Goal: Task Accomplishment & Management: Complete application form

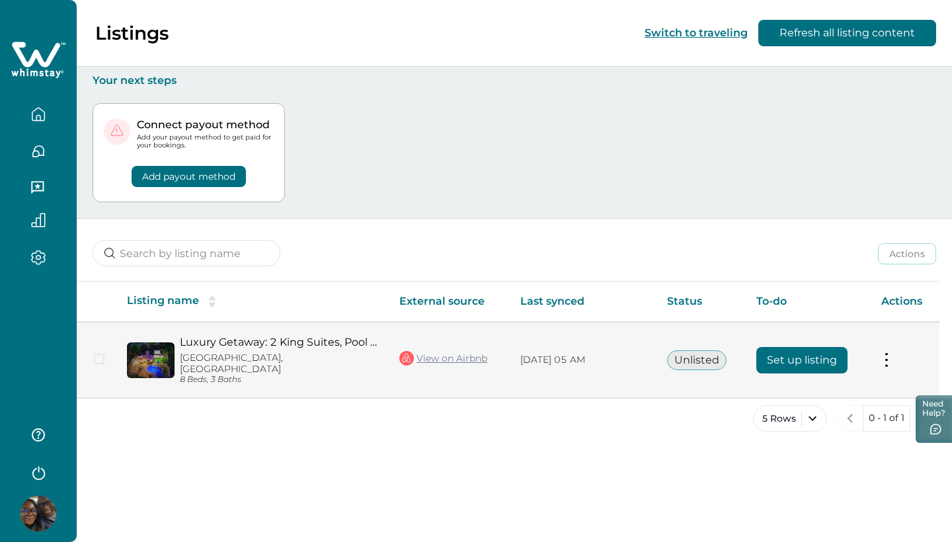
click at [467, 350] on link "View on Airbnb" at bounding box center [443, 358] width 88 height 17
click at [788, 356] on button "Set up listing" at bounding box center [801, 360] width 91 height 26
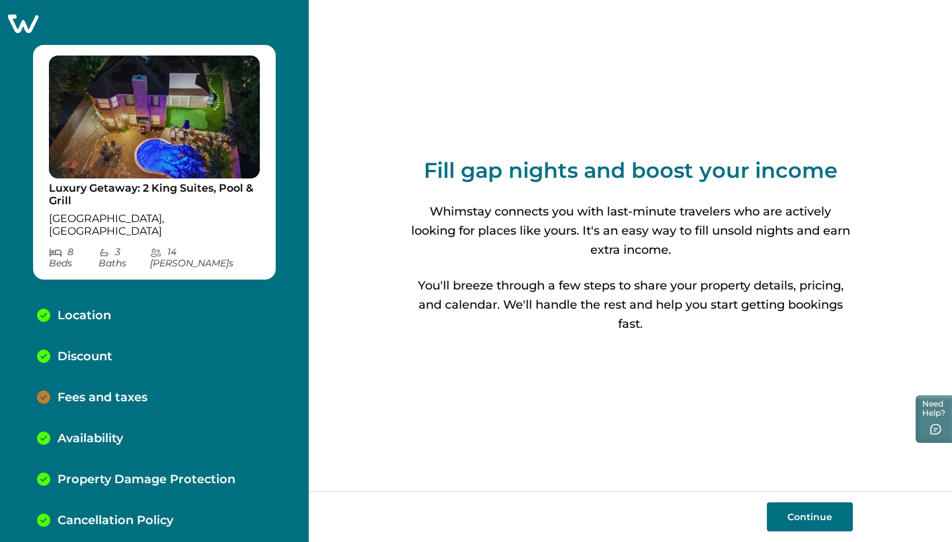
click at [149, 377] on div "Fees and taxes" at bounding box center [154, 397] width 256 height 41
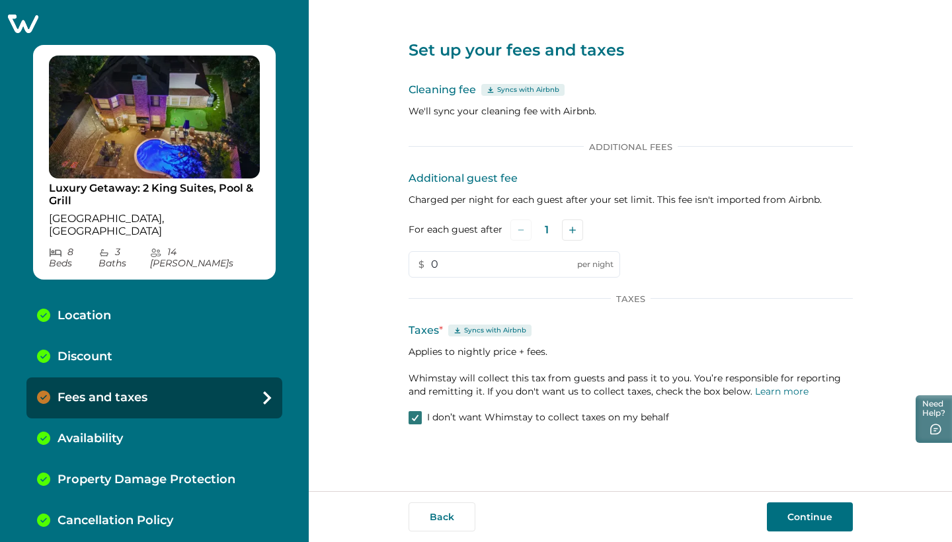
click at [414, 418] on polyline at bounding box center [415, 417] width 6 height 5
click at [806, 511] on button "Continue" at bounding box center [810, 516] width 86 height 29
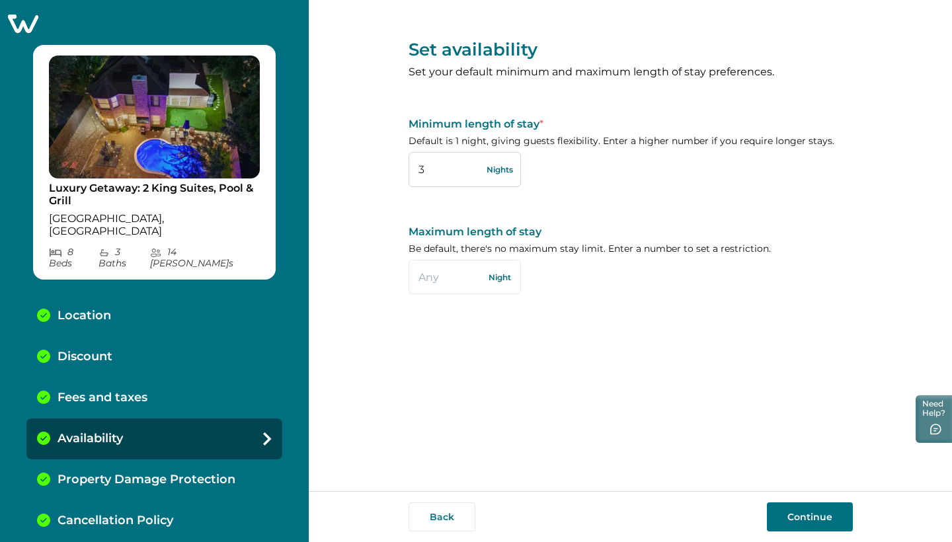
click at [447, 165] on input "3" at bounding box center [464, 169] width 112 height 34
type input "2"
click at [542, 211] on div "Set availability Set your default minimum and maximum length of stay preference…" at bounding box center [630, 163] width 444 height 326
click at [810, 516] on button "Continue" at bounding box center [810, 516] width 86 height 29
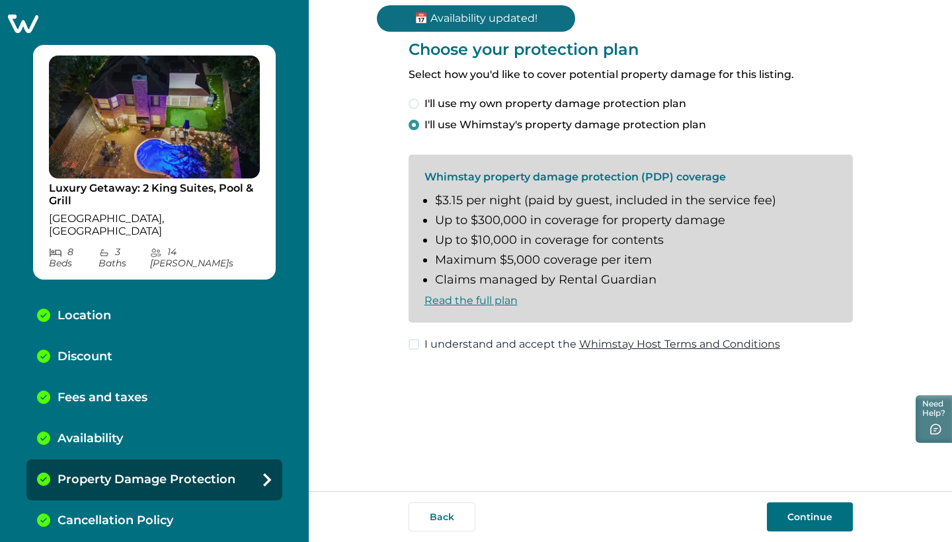
click at [73, 432] on p "Availability" at bounding box center [89, 439] width 65 height 15
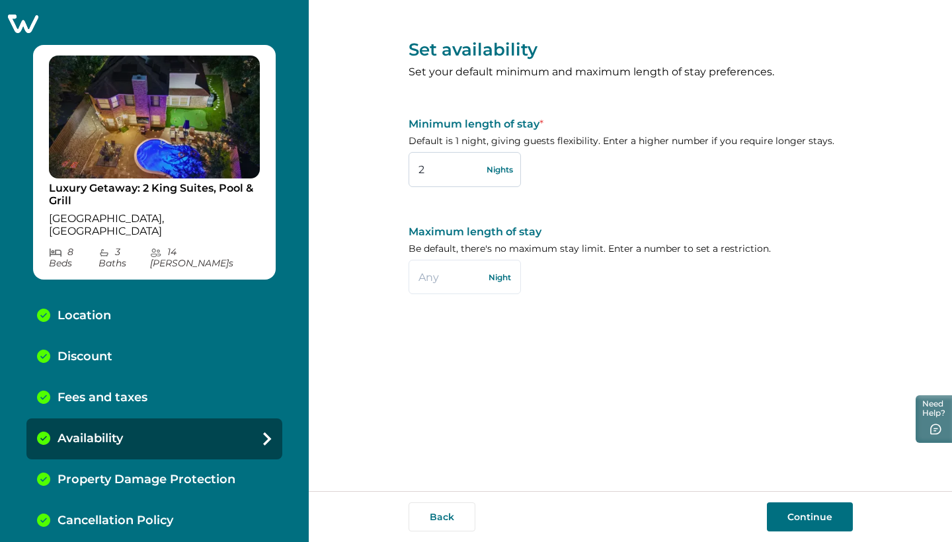
click at [454, 178] on input "2" at bounding box center [464, 169] width 112 height 34
type input "1"
click at [547, 300] on div "Set availability Set your default minimum and maximum length of stay preference…" at bounding box center [630, 163] width 444 height 326
click at [795, 510] on button "Continue" at bounding box center [810, 516] width 86 height 29
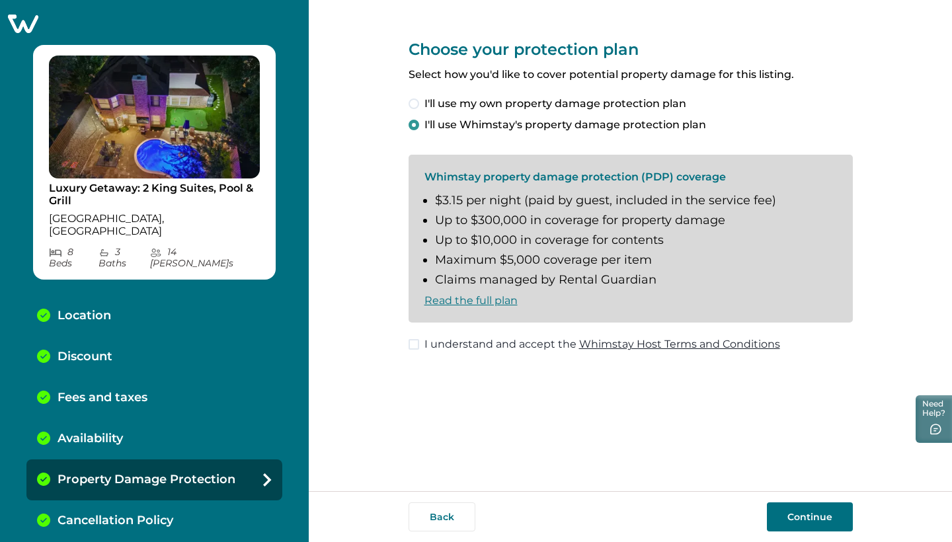
click at [409, 342] on span at bounding box center [413, 344] width 11 height 11
click at [788, 523] on button "Continue" at bounding box center [810, 516] width 86 height 29
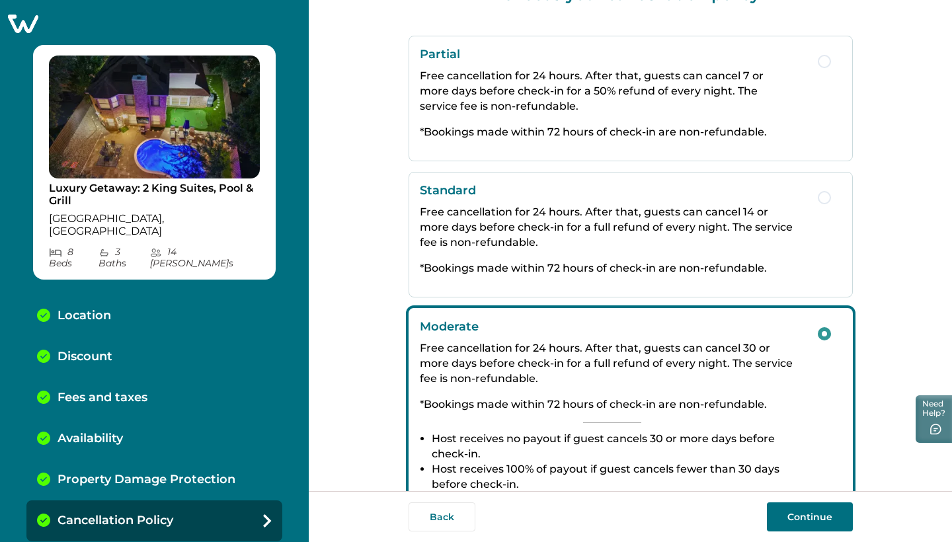
scroll to position [20, 0]
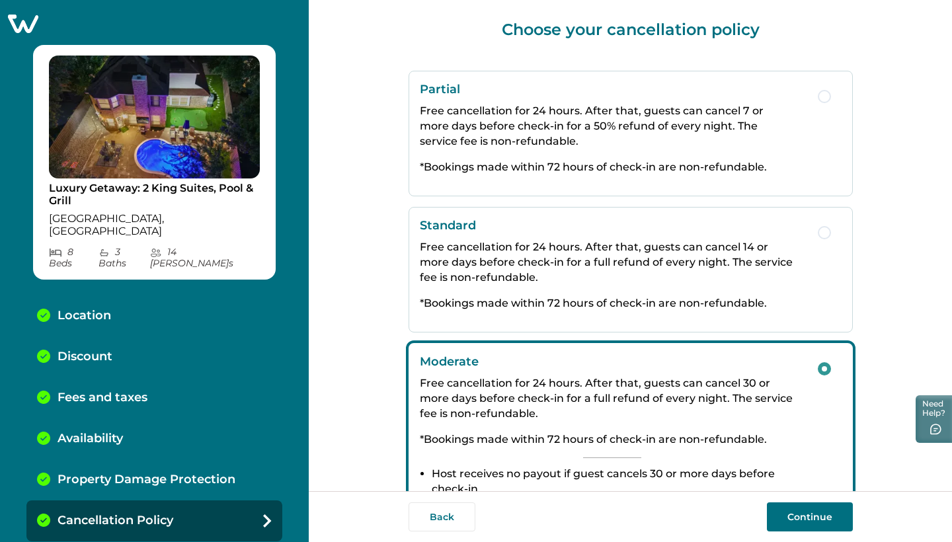
click at [679, 153] on div "Partial Free cancellation for 24 hours. After that, guests can cancel 7 or more…" at bounding box center [612, 133] width 385 height 103
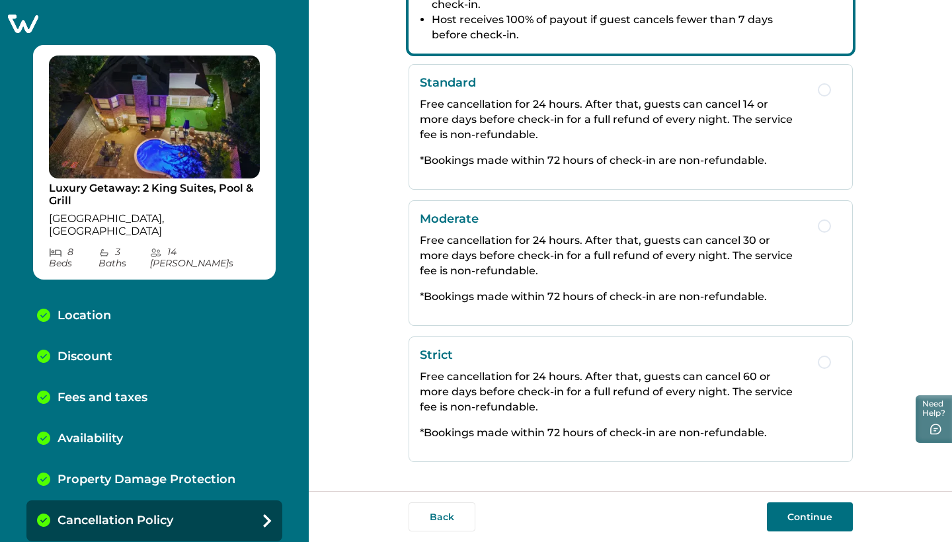
scroll to position [232, 0]
click at [820, 514] on button "Continue" at bounding box center [810, 516] width 86 height 29
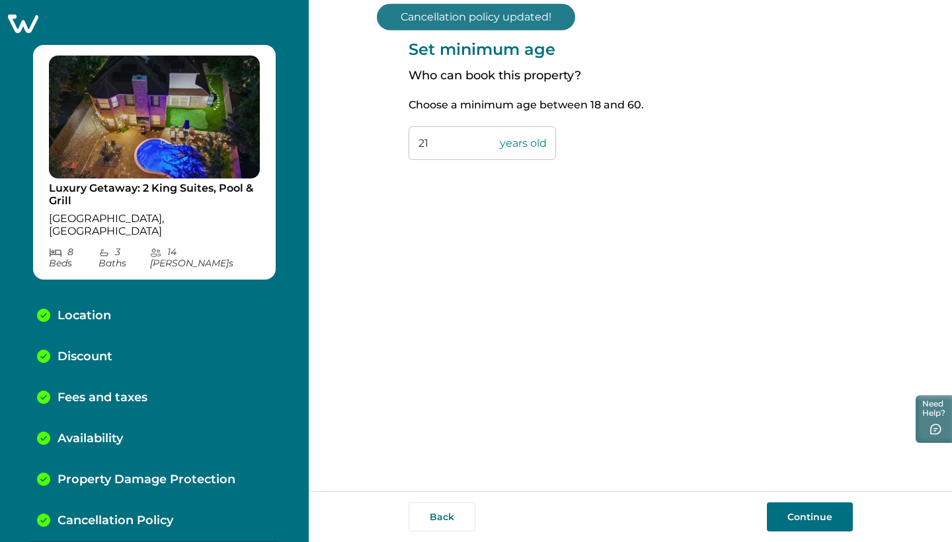
scroll to position [11, 0]
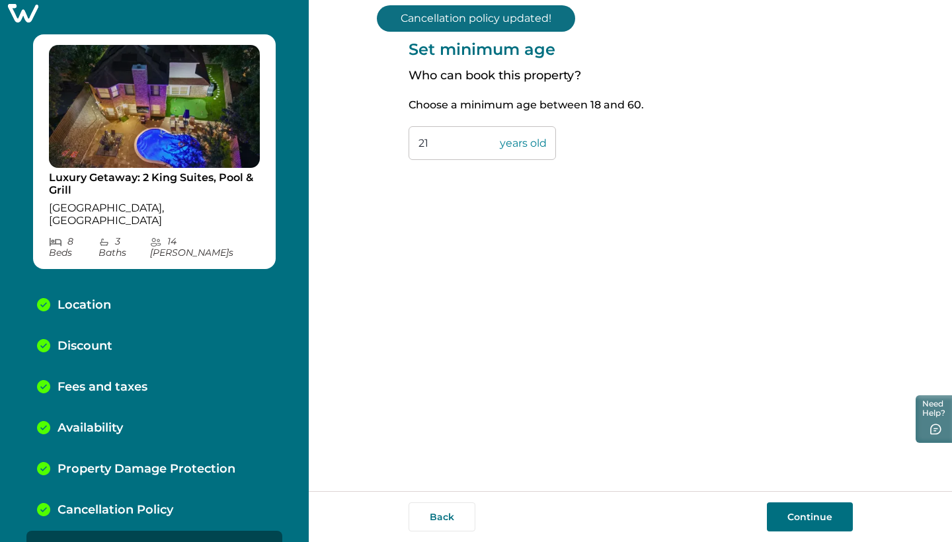
click at [807, 517] on button "Continue" at bounding box center [810, 516] width 86 height 29
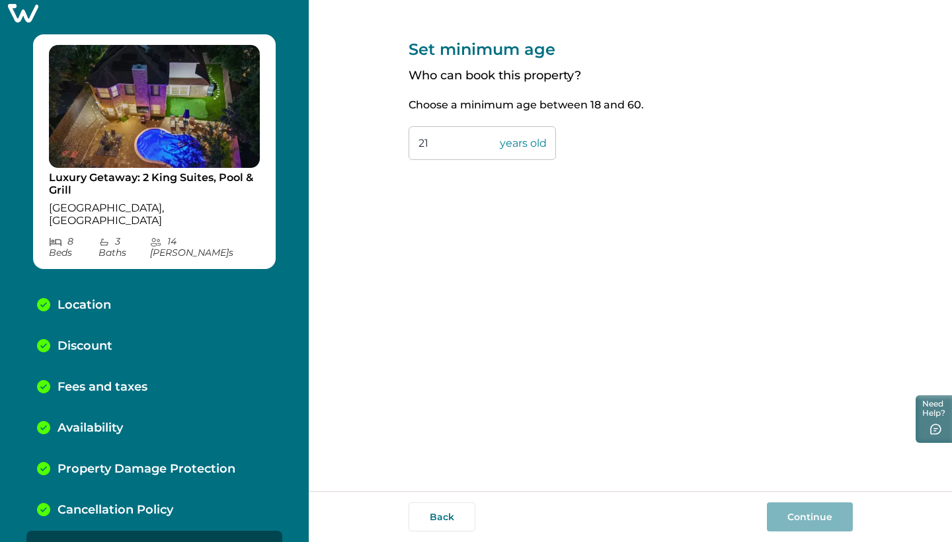
scroll to position [51, 0]
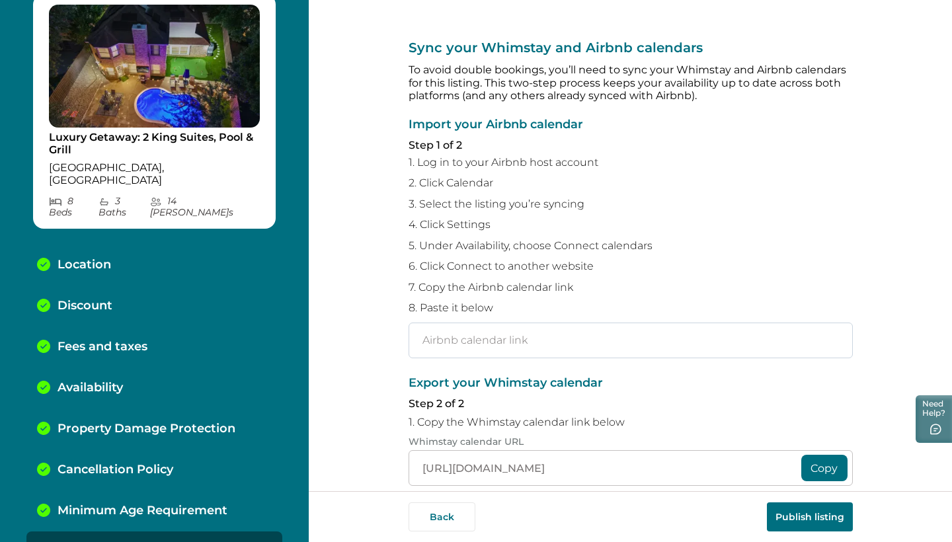
click at [563, 331] on input "text" at bounding box center [630, 341] width 444 height 36
paste input "[URL][DOMAIN_NAME]"
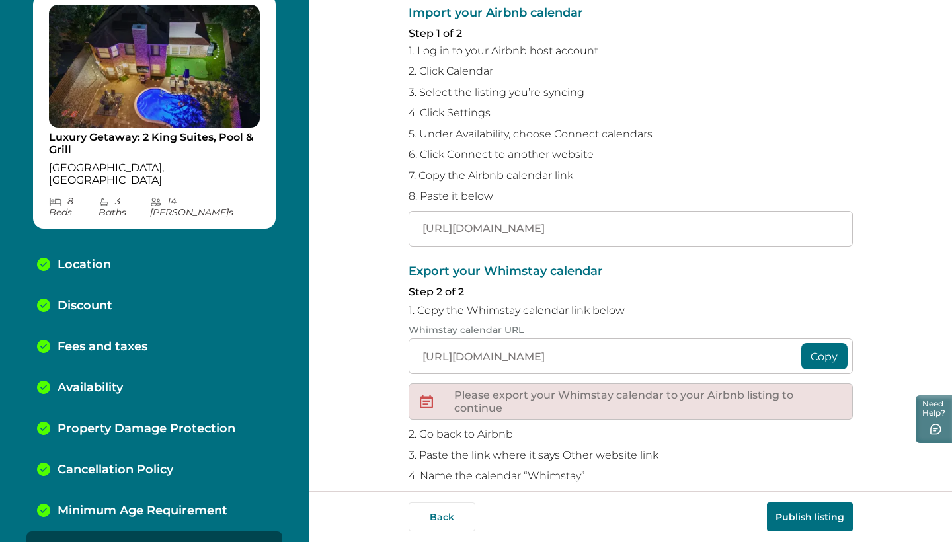
scroll to position [112, 0]
type input "[URL][DOMAIN_NAME]"
click at [823, 348] on button "Copy" at bounding box center [824, 355] width 46 height 26
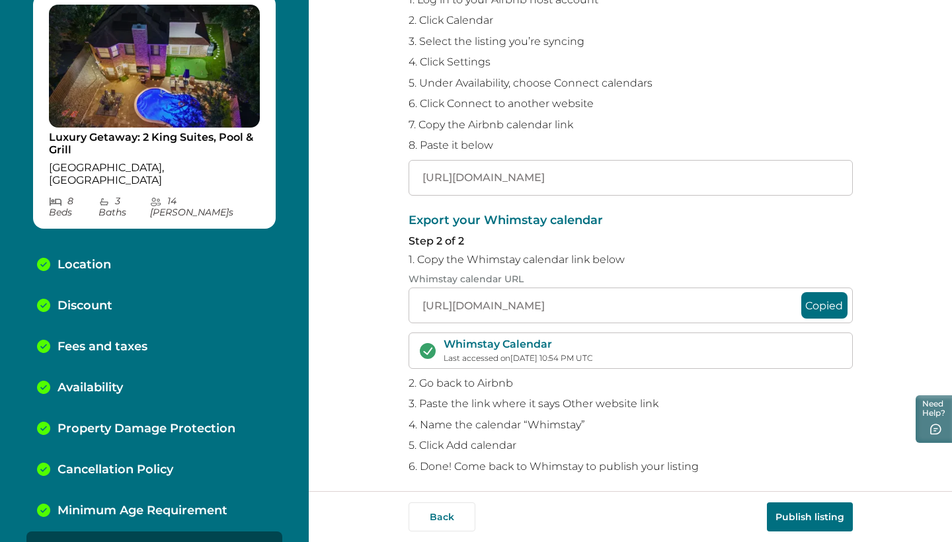
scroll to position [0, 0]
click at [782, 507] on button "Publish listing" at bounding box center [810, 516] width 86 height 29
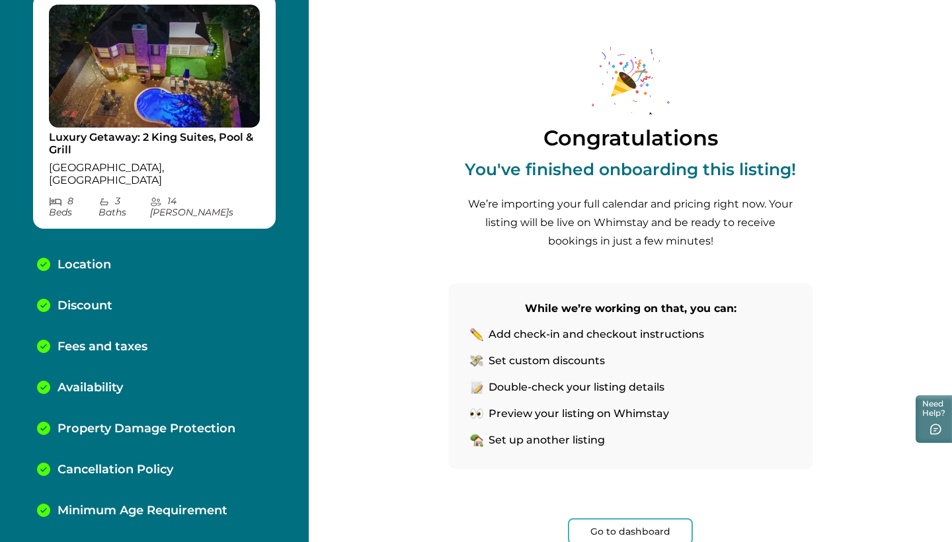
click at [79, 29] on div "Skip to Content Luxury Getaway: 2 King Suites, [GEOGRAPHIC_DATA] Bed s 3 Bath s…" at bounding box center [476, 271] width 952 height 542
click at [632, 533] on button "Go to dashboard" at bounding box center [630, 531] width 125 height 26
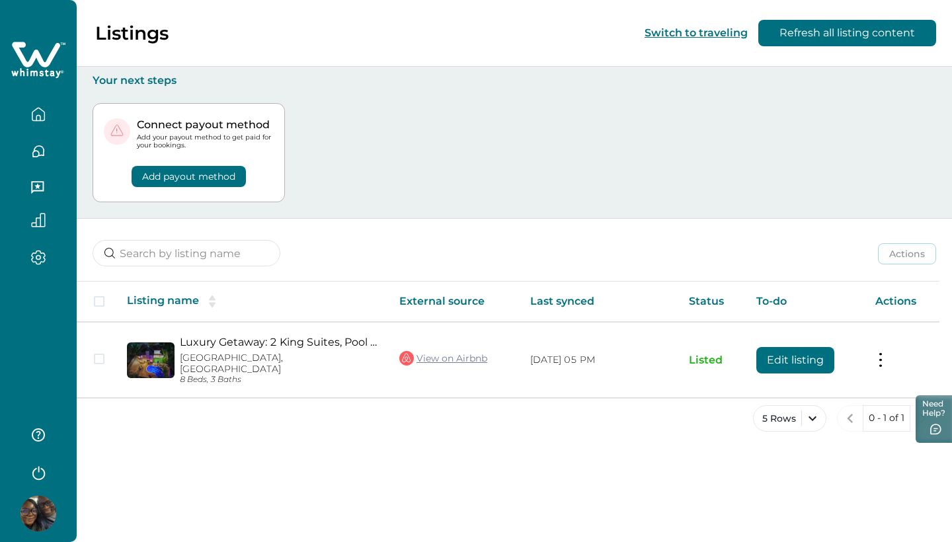
click at [225, 178] on button "Add payout method" at bounding box center [189, 176] width 114 height 21
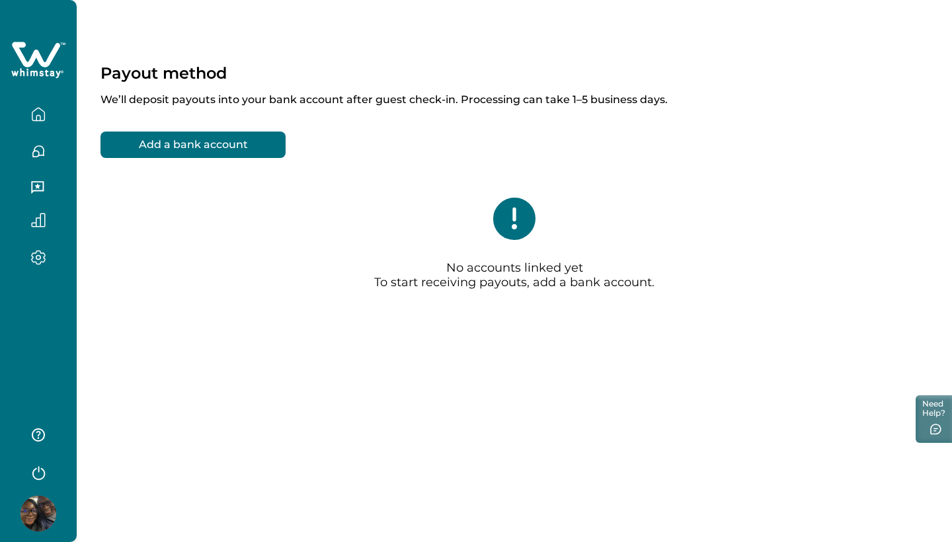
click at [222, 148] on button "Add a bank account" at bounding box center [192, 145] width 185 height 26
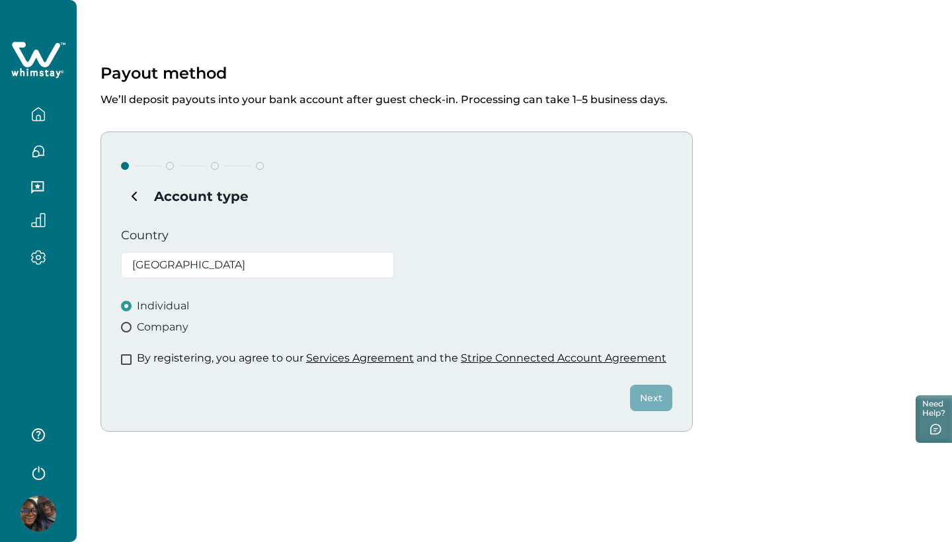
click at [165, 327] on span "Company" at bounding box center [163, 327] width 52 height 16
click at [127, 360] on span at bounding box center [126, 359] width 11 height 11
click at [661, 404] on button "Next" at bounding box center [651, 398] width 42 height 26
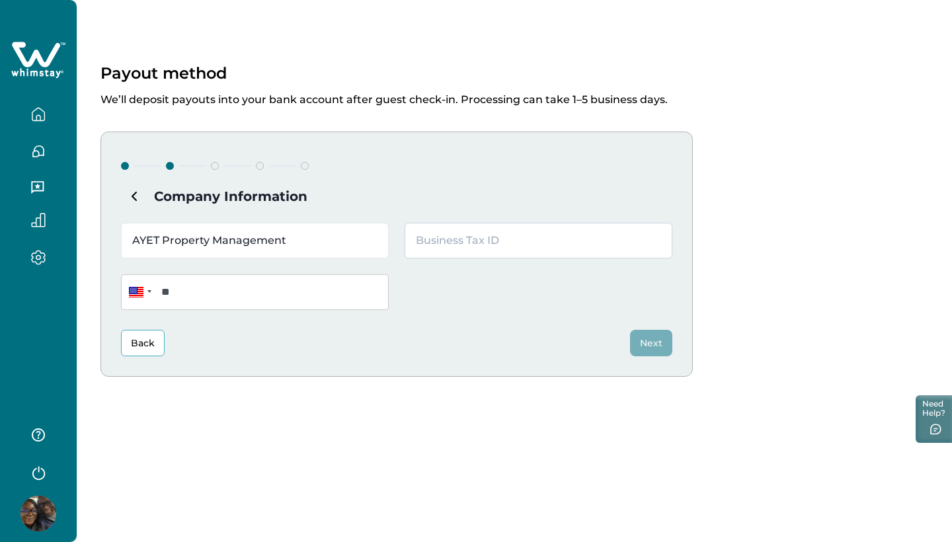
type input "AYET Property Management"
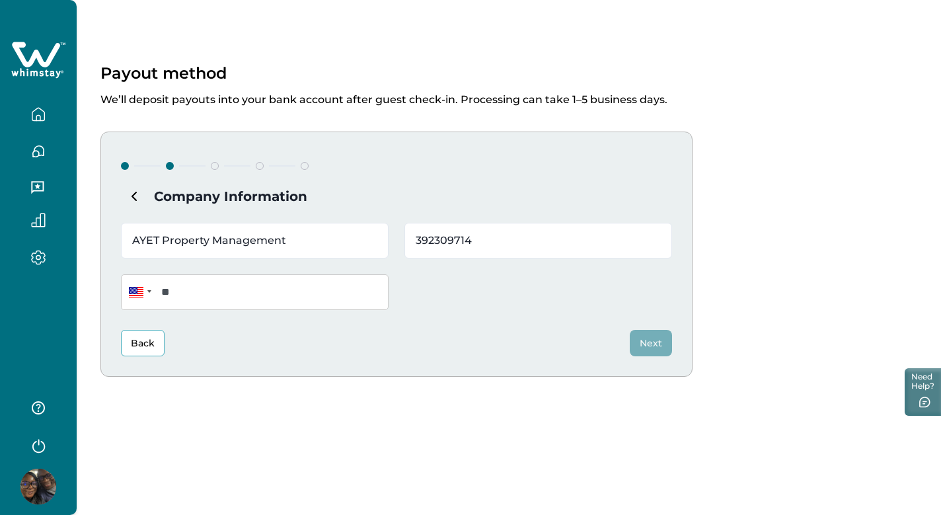
type input "392309714"
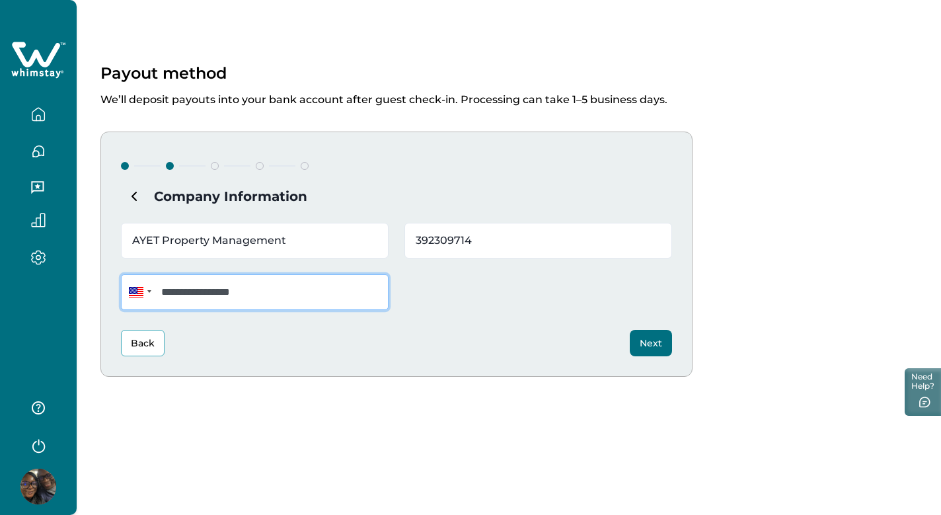
type input "**********"
click at [652, 341] on button "Next" at bounding box center [651, 343] width 42 height 26
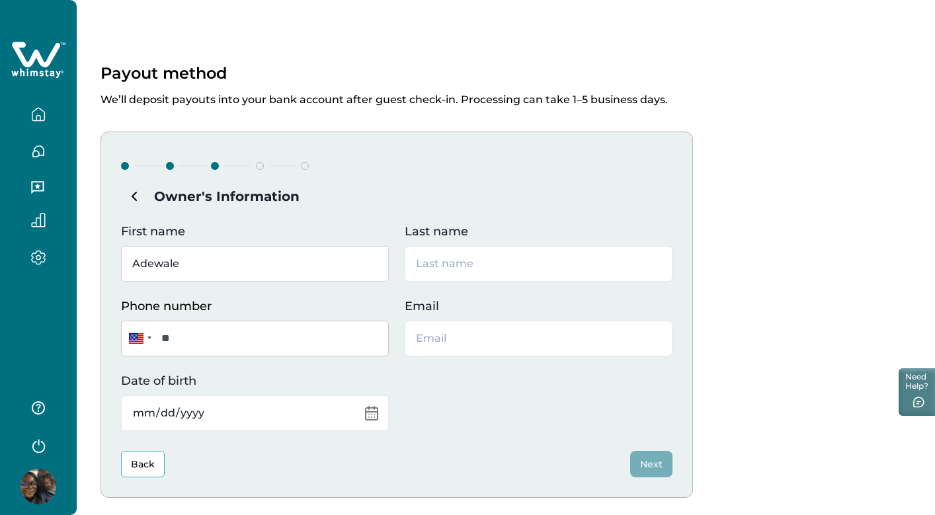
type input "Adewale"
type input "Odukoya"
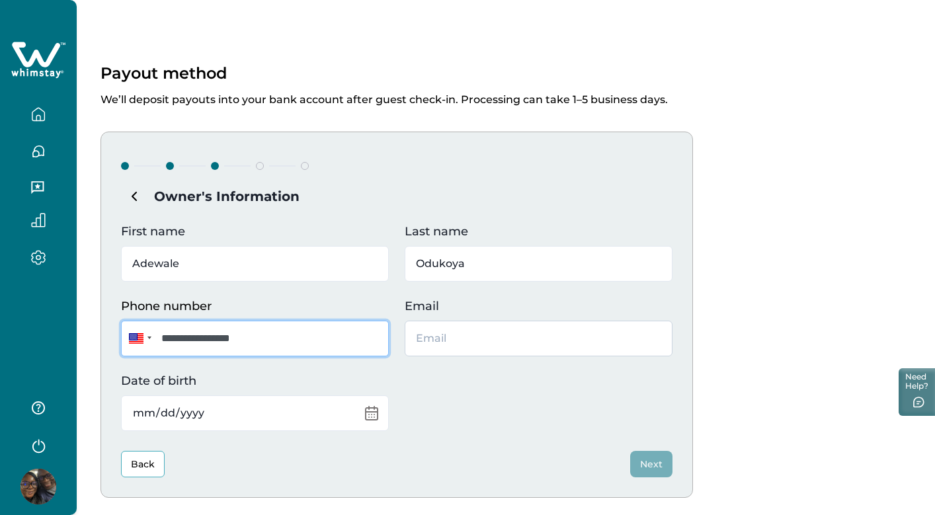
type input "**********"
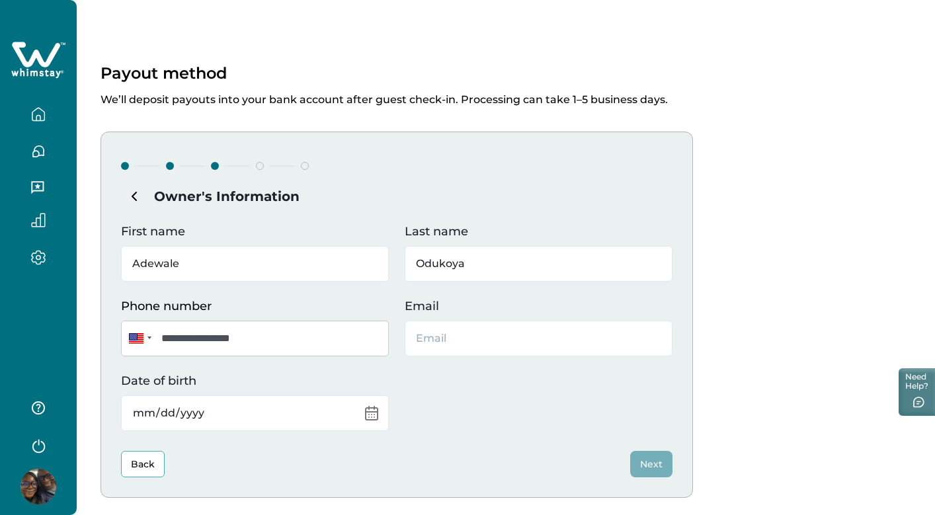
type input "[EMAIL_ADDRESS][DOMAIN_NAME]"
click at [282, 409] on input "Date of birth" at bounding box center [255, 413] width 268 height 36
click at [157, 416] on input "Date of birth" at bounding box center [255, 413] width 268 height 36
click at [198, 415] on input "Date of birth" at bounding box center [255, 413] width 268 height 36
type input "[DATE]"
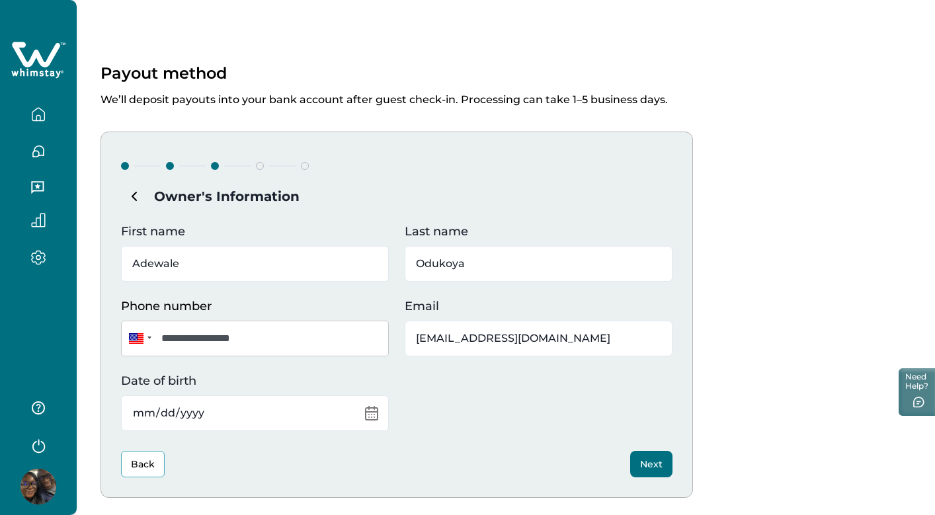
click at [416, 445] on div "**********" at bounding box center [396, 315] width 592 height 366
click at [642, 462] on button "Next" at bounding box center [651, 464] width 42 height 26
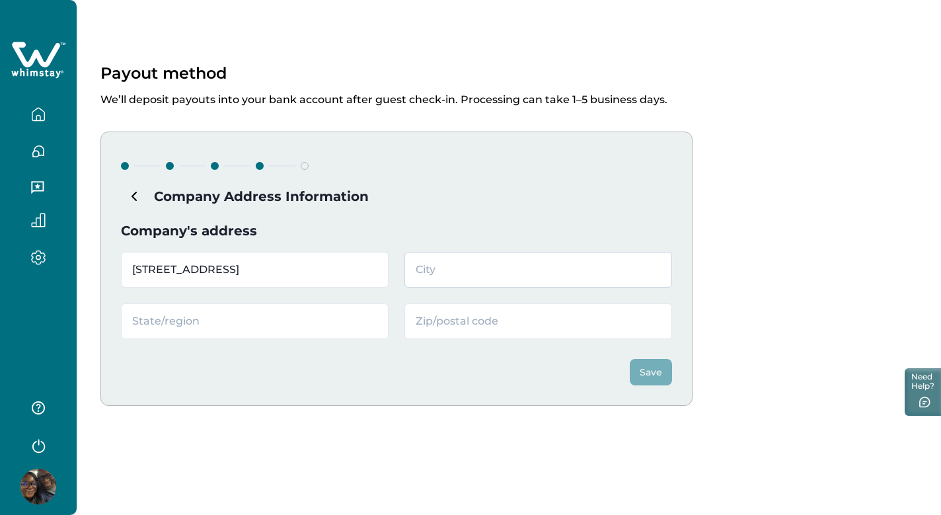
type input "[STREET_ADDRESS]"
type input "Grand"
type input "[GEOGRAPHIC_DATA]"
type input "75054"
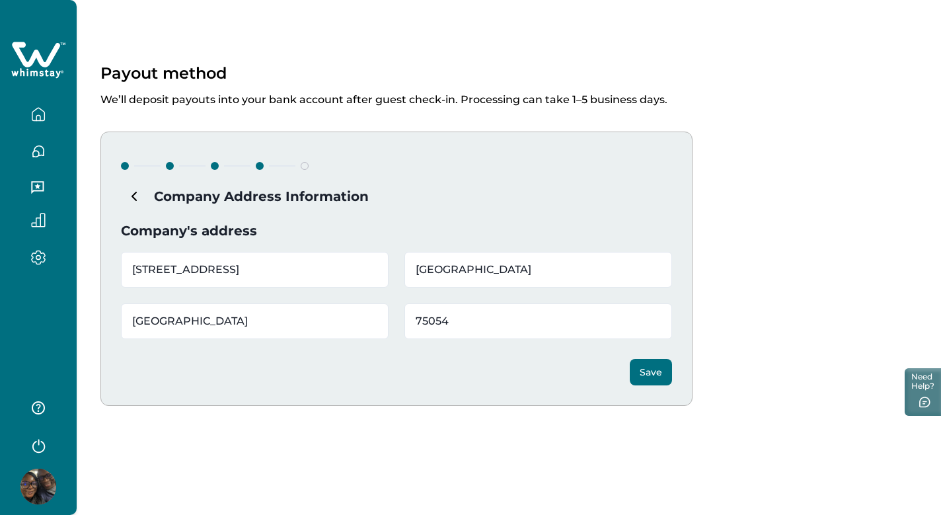
click at [652, 367] on button "Save" at bounding box center [651, 372] width 42 height 26
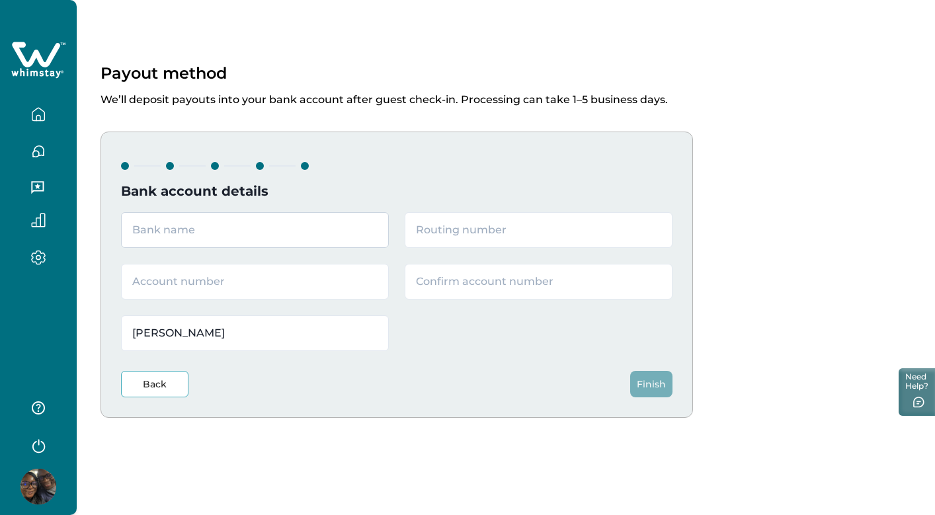
click at [286, 239] on input "text" at bounding box center [255, 230] width 268 height 36
type input "Chase Bank"
click at [445, 230] on input "text" at bounding box center [538, 230] width 268 height 36
type input "111000614"
click at [352, 276] on input "text" at bounding box center [255, 282] width 268 height 36
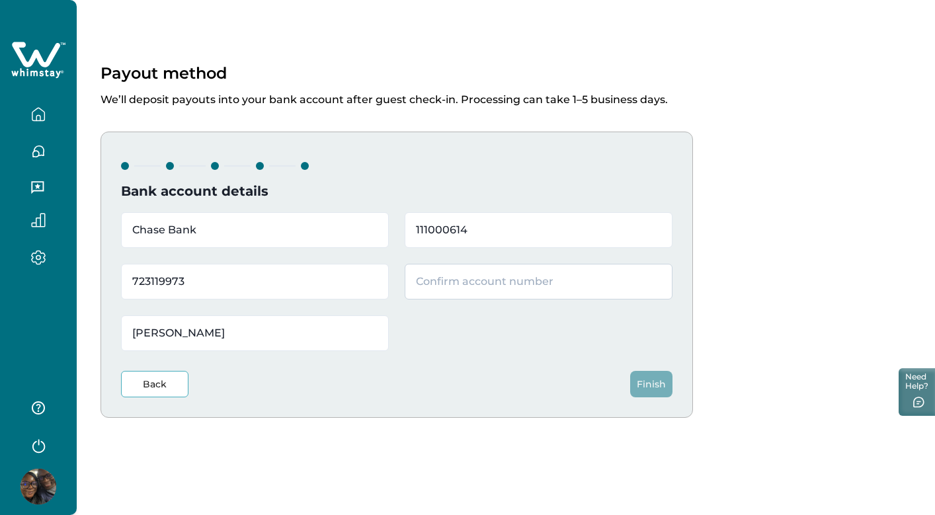
type input "723119973"
click at [551, 283] on input "text" at bounding box center [538, 282] width 268 height 36
type input "723119973"
click at [639, 387] on button "Finish" at bounding box center [651, 384] width 42 height 26
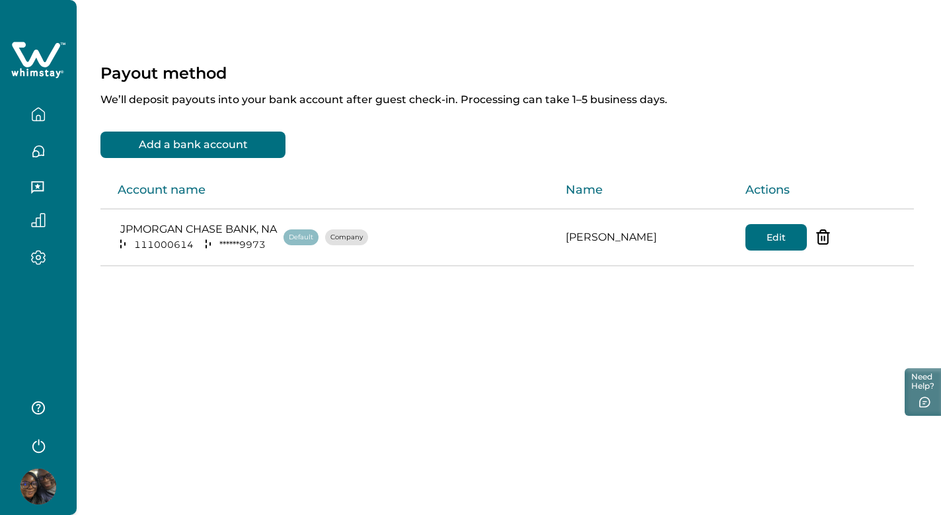
click at [40, 118] on icon "button" at bounding box center [38, 117] width 4 height 5
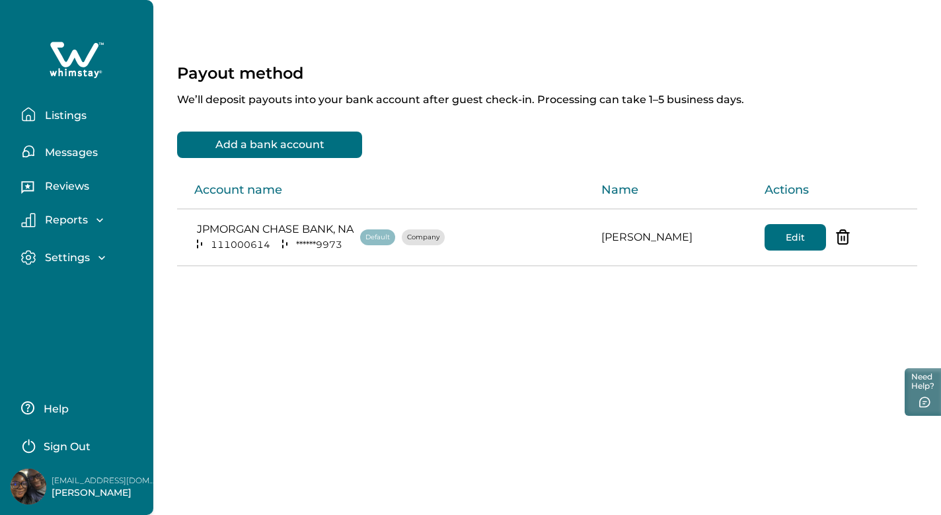
click at [71, 120] on p "Listings" at bounding box center [64, 115] width 46 height 13
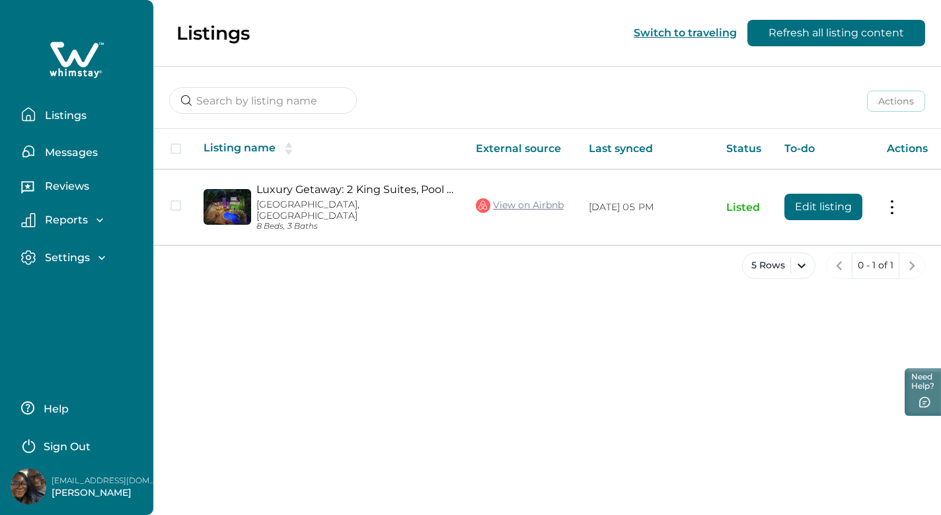
click at [82, 156] on p "Messages" at bounding box center [69, 152] width 57 height 13
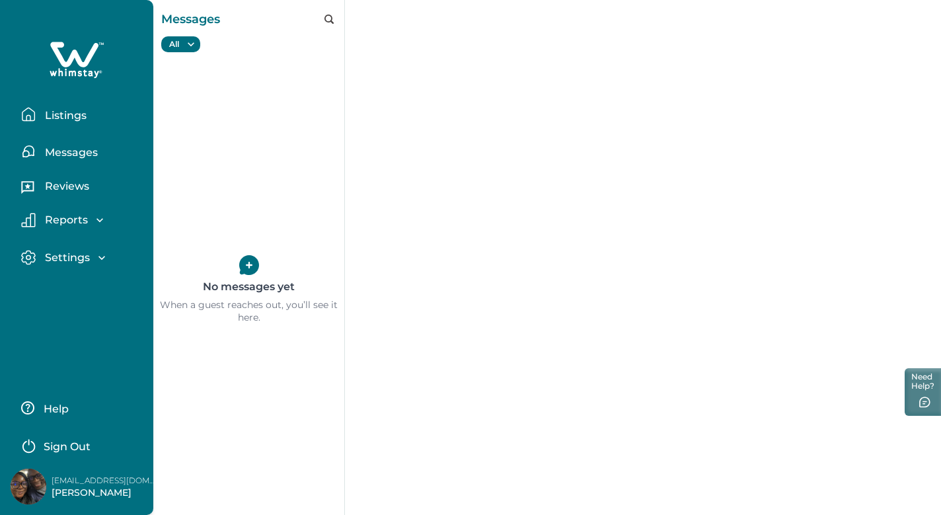
click at [69, 116] on p "Listings" at bounding box center [64, 115] width 46 height 13
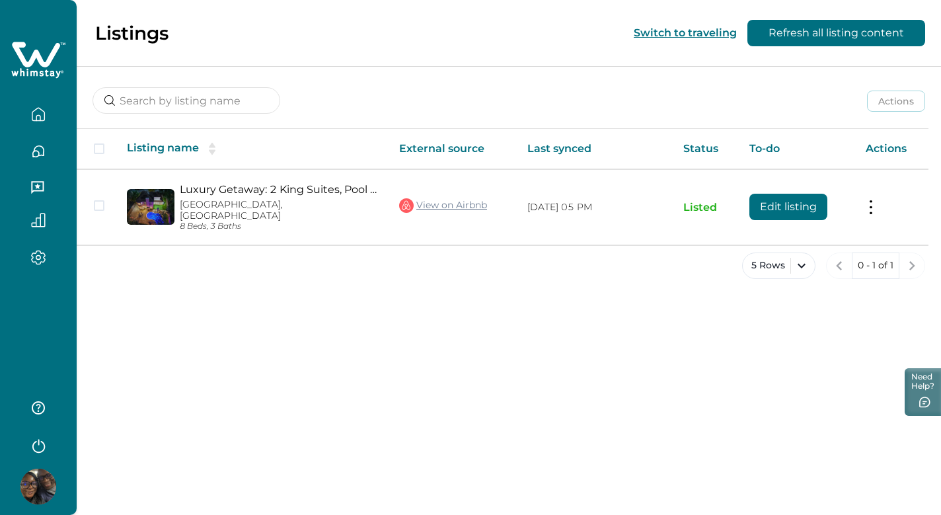
click at [695, 35] on button "Switch to traveling" at bounding box center [685, 32] width 103 height 13
